Goal: Information Seeking & Learning: Find specific fact

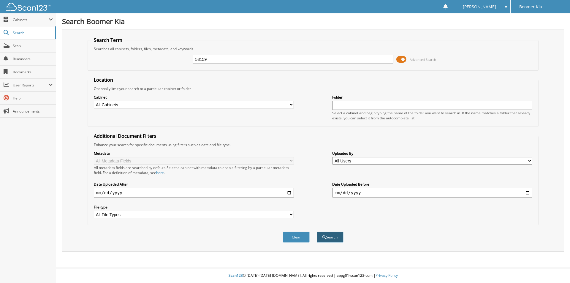
type input "53159"
click at [330, 239] on button "Search" at bounding box center [330, 237] width 27 height 11
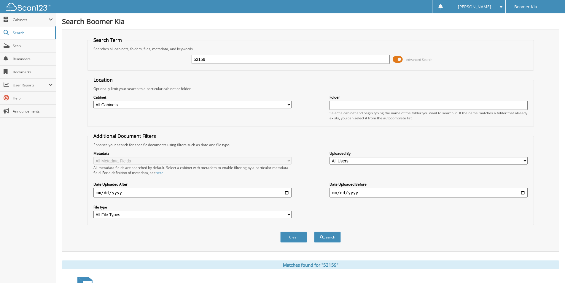
click at [395, 58] on span at bounding box center [398, 59] width 10 height 9
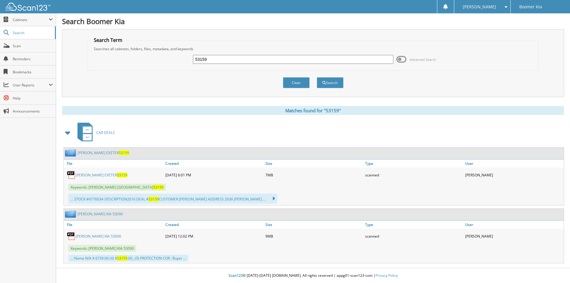
click at [83, 175] on link "[PERSON_NAME] EXETER 53159" at bounding box center [102, 174] width 52 height 5
click at [306, 85] on button "Clear" at bounding box center [296, 82] width 27 height 11
